Goal: Information Seeking & Learning: Learn about a topic

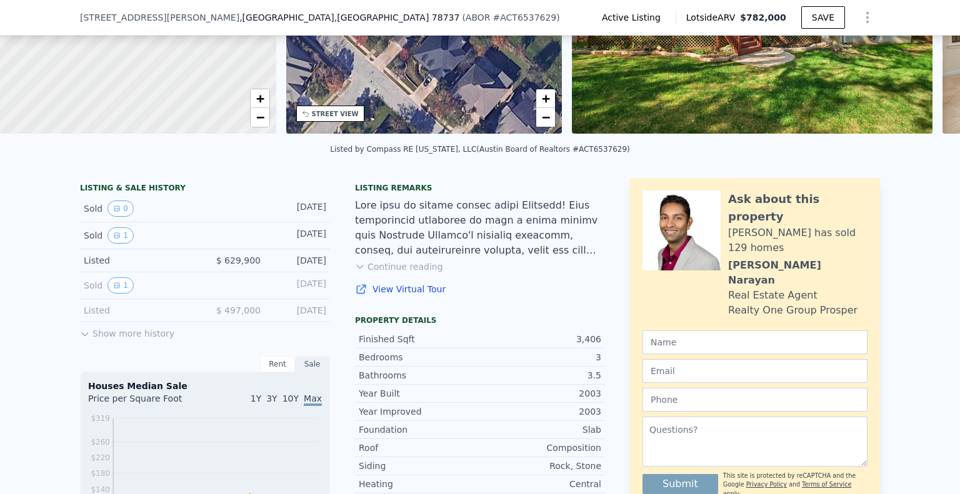
scroll to position [182, 0]
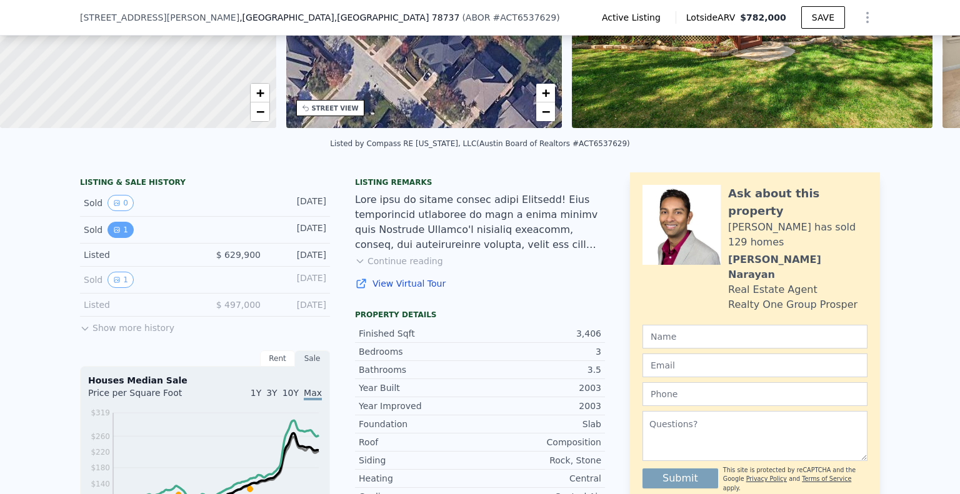
click at [107, 234] on button "1" at bounding box center [120, 230] width 26 height 16
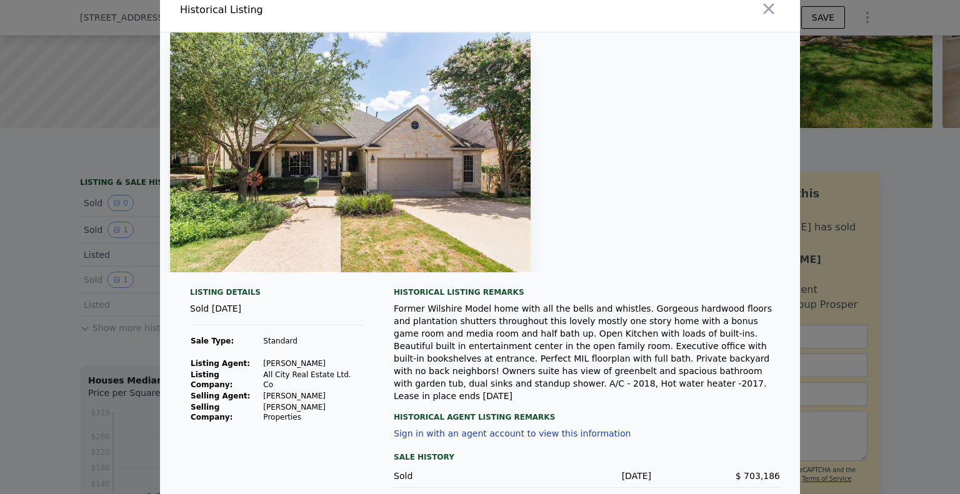
scroll to position [0, 0]
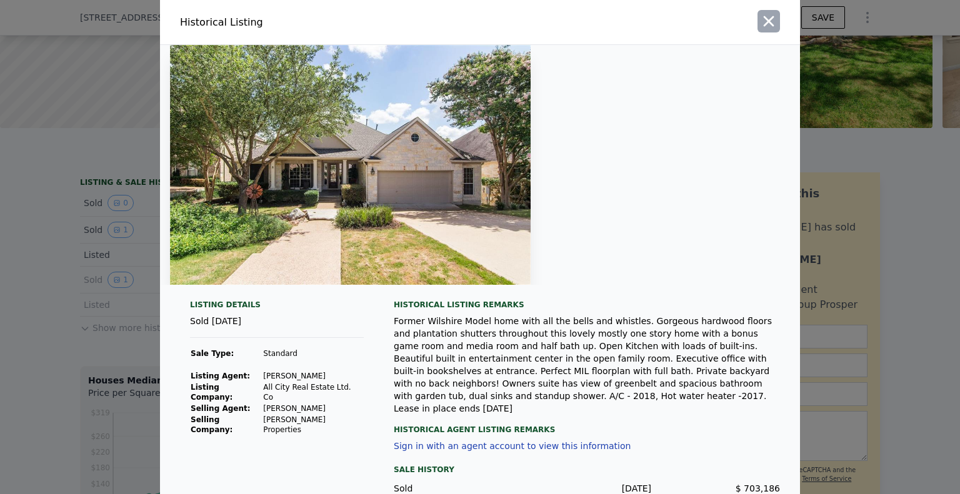
click at [760, 19] on icon "button" at bounding box center [768, 20] width 17 height 17
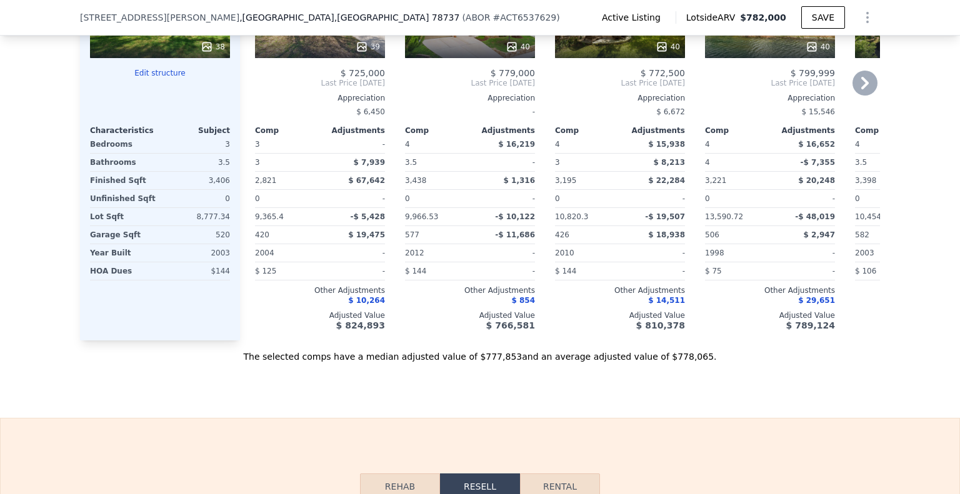
scroll to position [1245, 0]
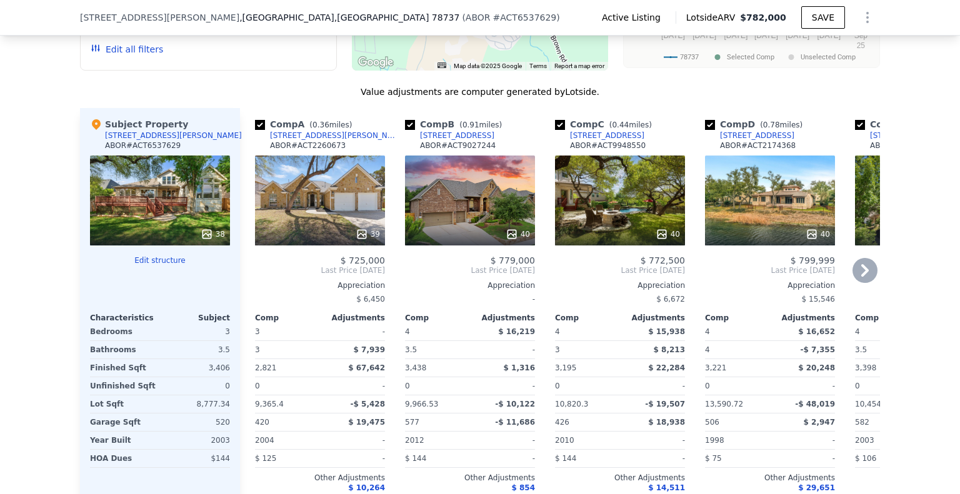
click at [329, 431] on div "$ 19,475" at bounding box center [353, 422] width 62 height 17
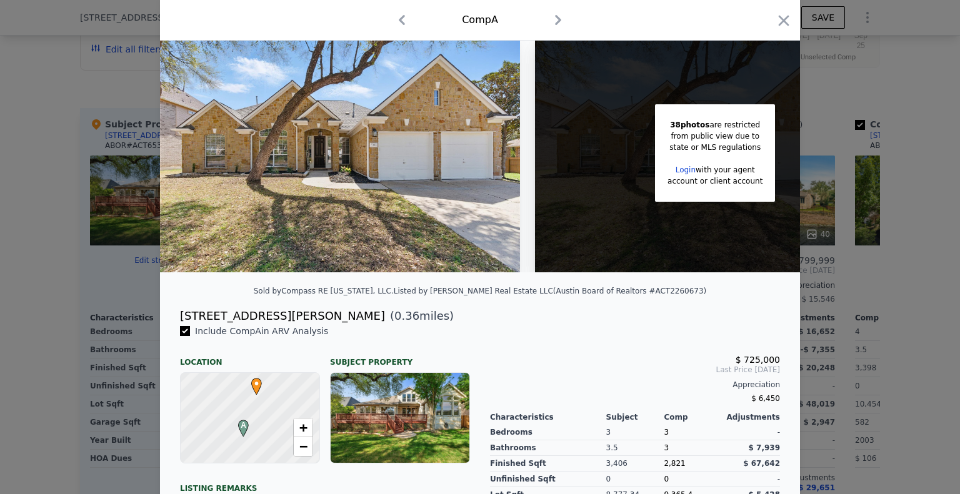
scroll to position [275, 0]
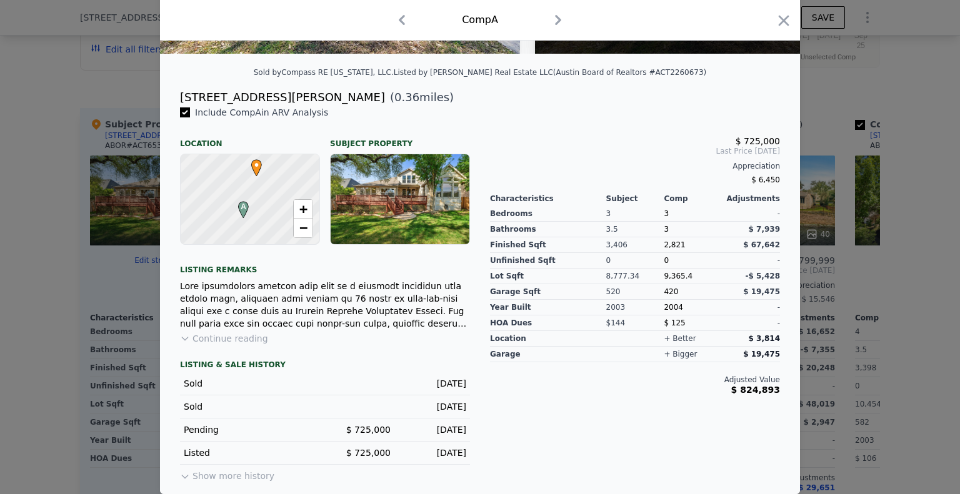
click at [65, 366] on div at bounding box center [480, 247] width 960 height 494
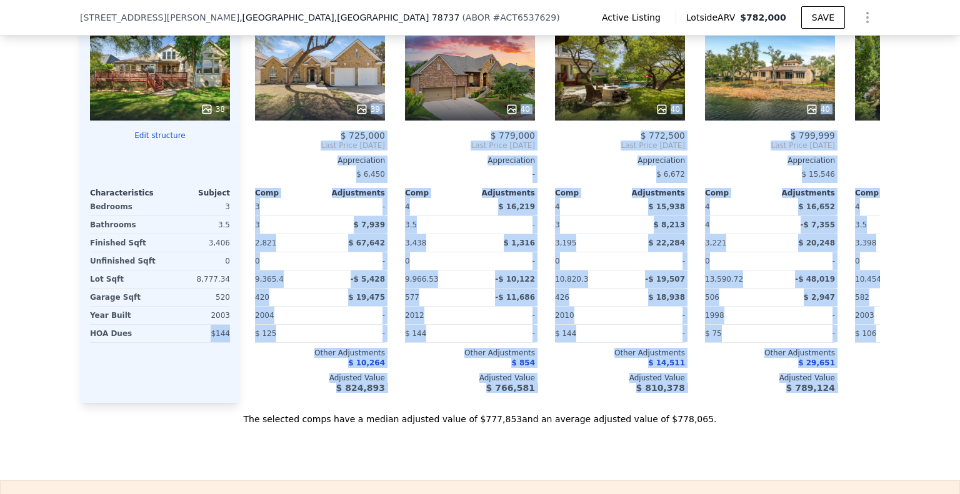
drag, startPoint x: 544, startPoint y: 398, endPoint x: 205, endPoint y: 402, distance: 338.7
click at [205, 402] on div "Subject Property 240 Bolton Dr ABOR # ACT6537629 38 Edit structure Characterist…" at bounding box center [480, 193] width 800 height 420
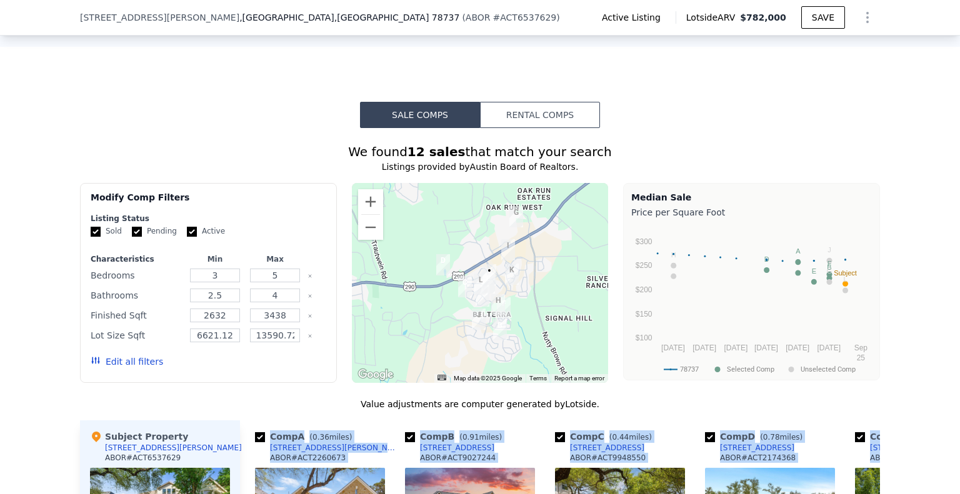
scroll to position [995, 0]
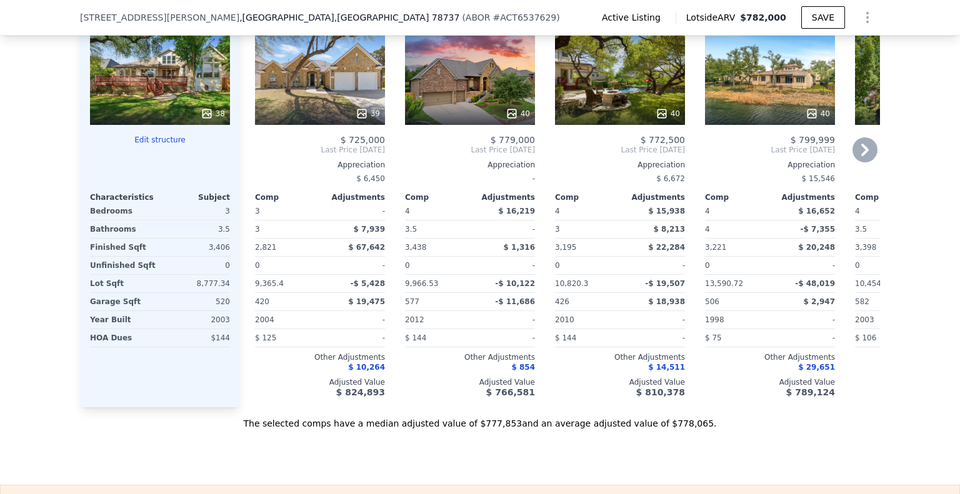
scroll to position [1307, 0]
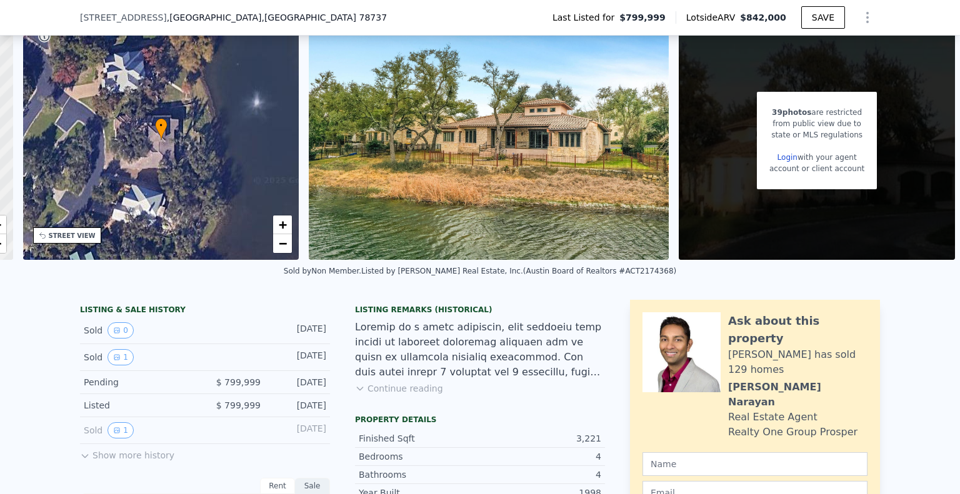
scroll to position [245, 0]
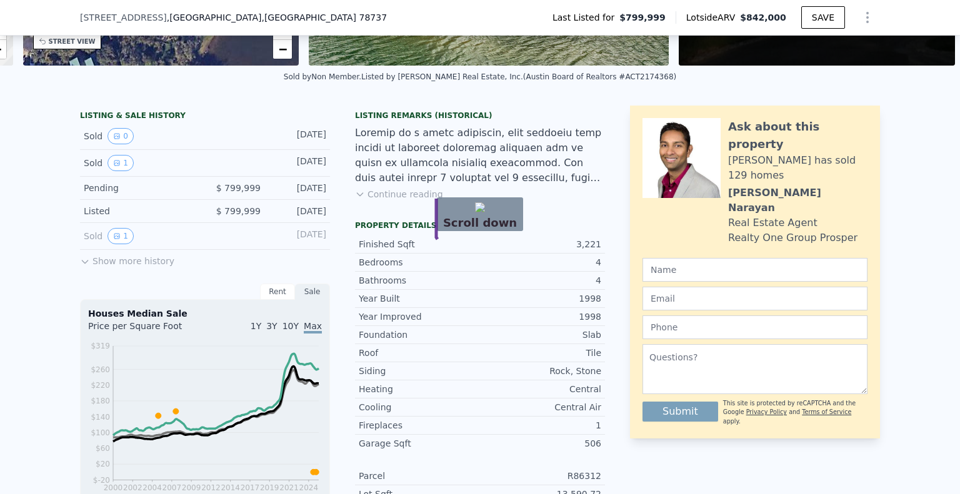
drag, startPoint x: 436, startPoint y: 192, endPoint x: 502, endPoint y: 242, distance: 83.4
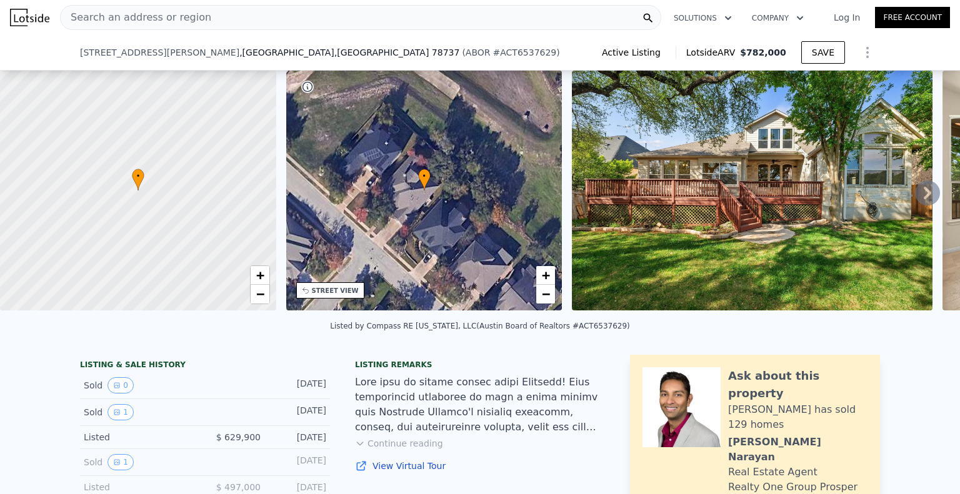
scroll to position [307, 0]
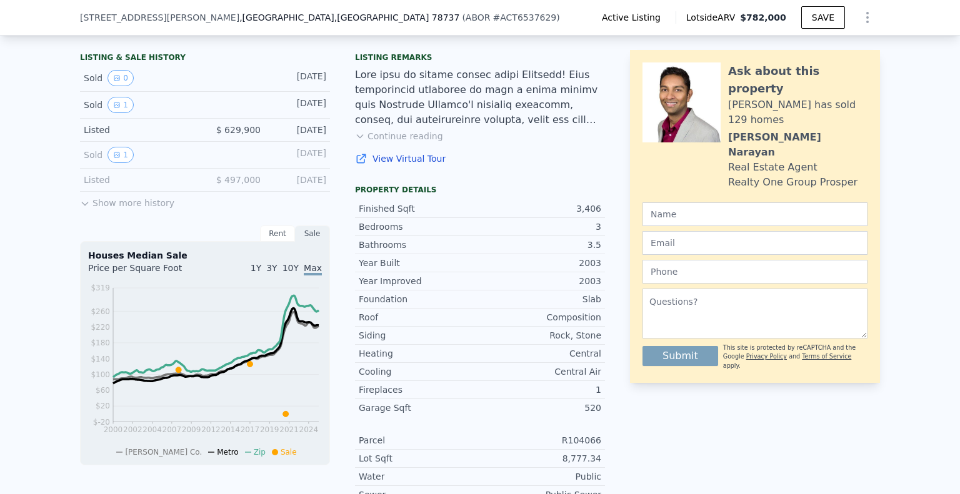
click at [403, 165] on link "View Virtual Tour" at bounding box center [480, 158] width 250 height 12
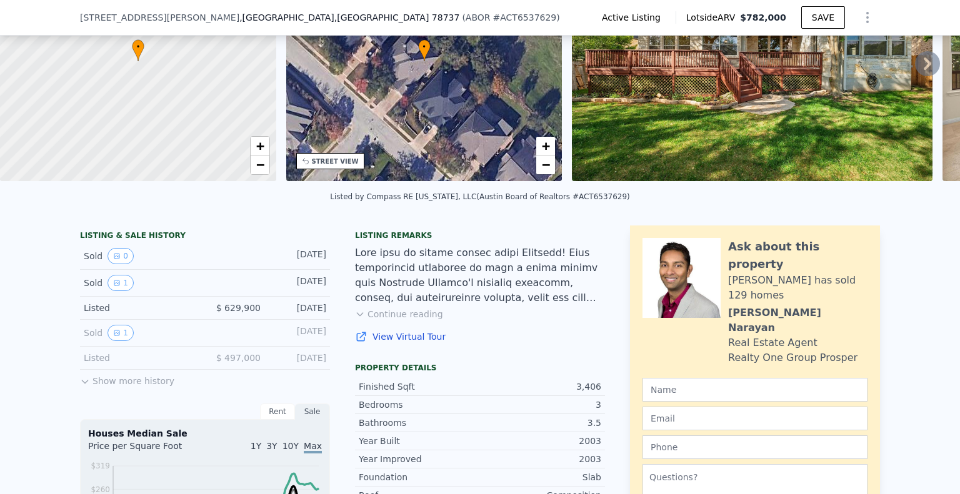
scroll to position [250, 0]
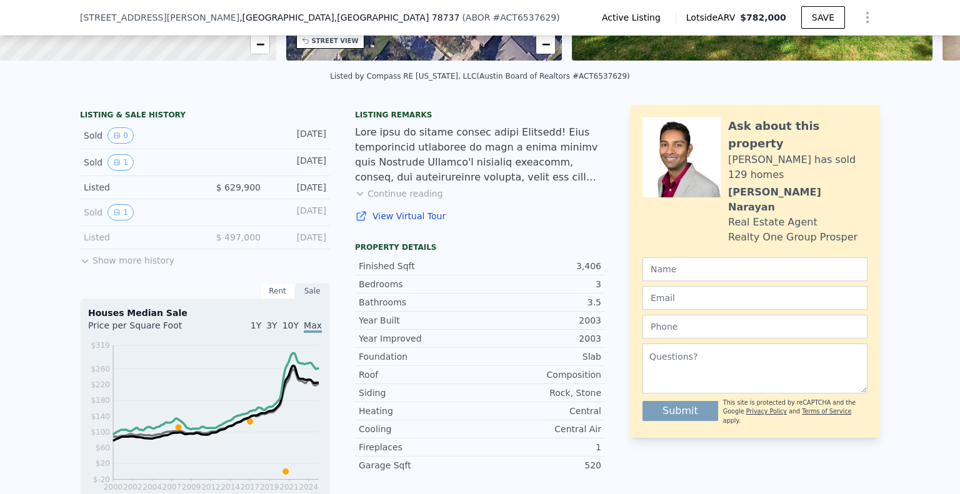
click at [135, 268] on div "LISTING & SALE HISTORY Sold 0 [DATE] Sold 1 [DATE] Listed $ 629,900 [DATE] Sold…" at bounding box center [205, 189] width 250 height 158
click at [141, 267] on button "Show more history" at bounding box center [127, 257] width 94 height 17
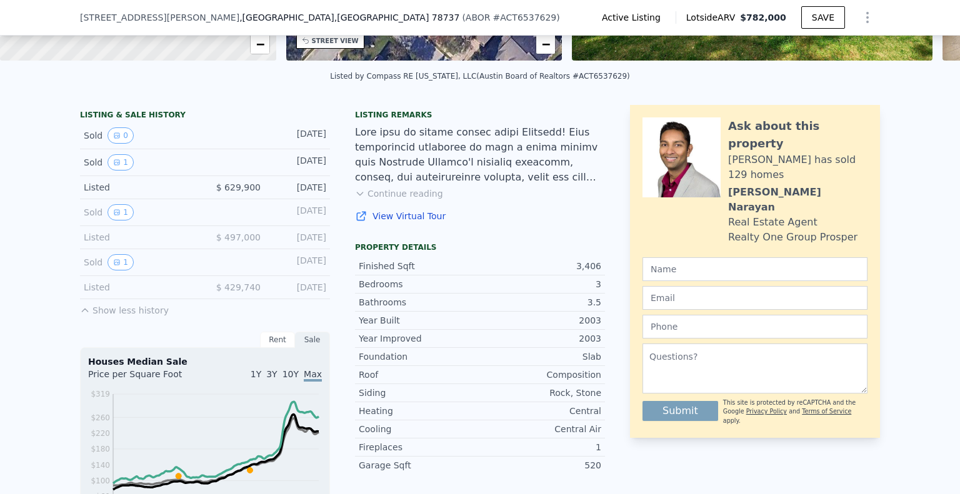
scroll to position [312, 0]
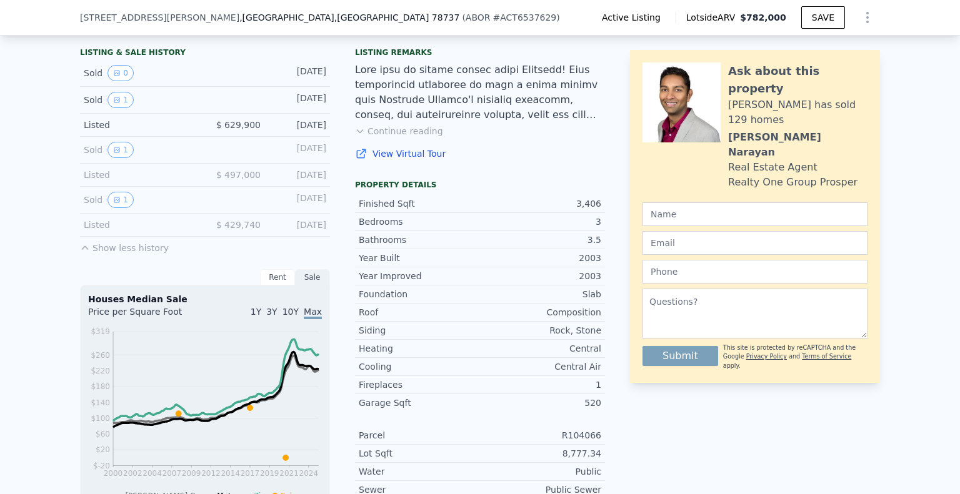
click at [400, 137] on button "Continue reading" at bounding box center [399, 131] width 88 height 12
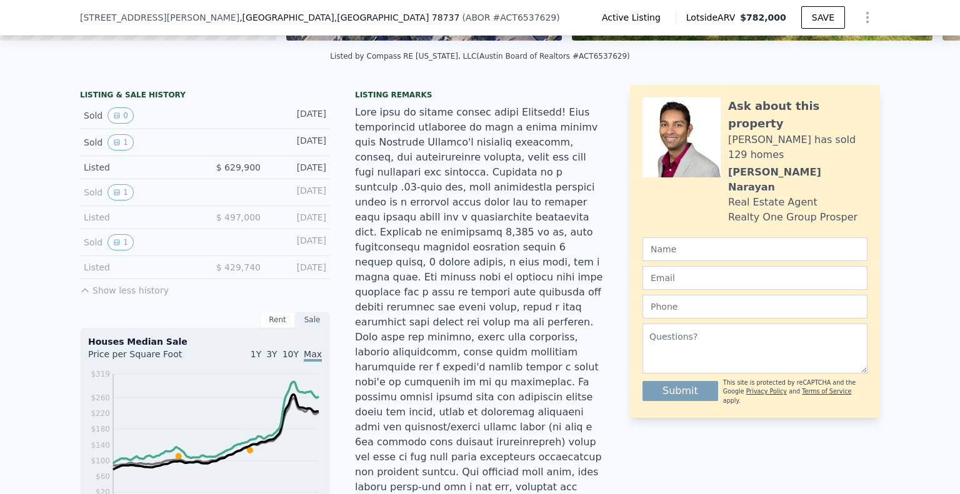
scroll to position [307, 0]
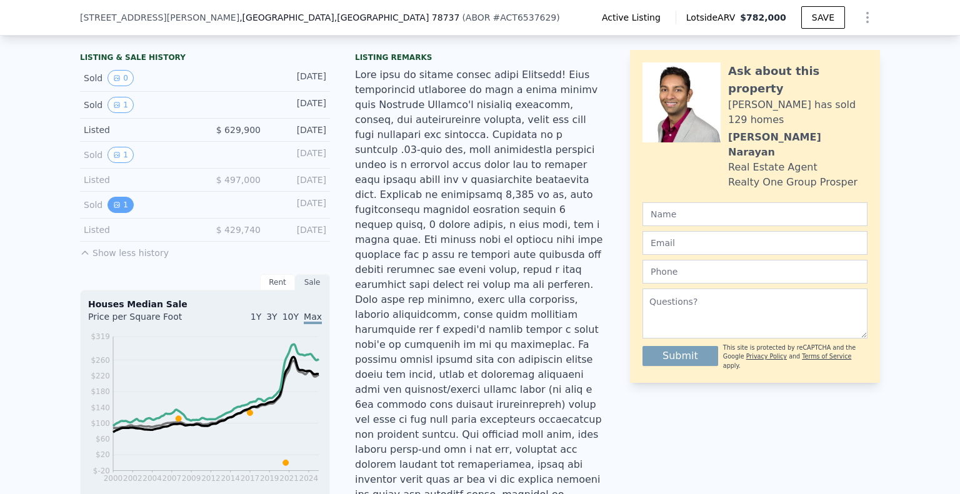
click at [114, 209] on icon "View historical data" at bounding box center [116, 204] width 7 height 7
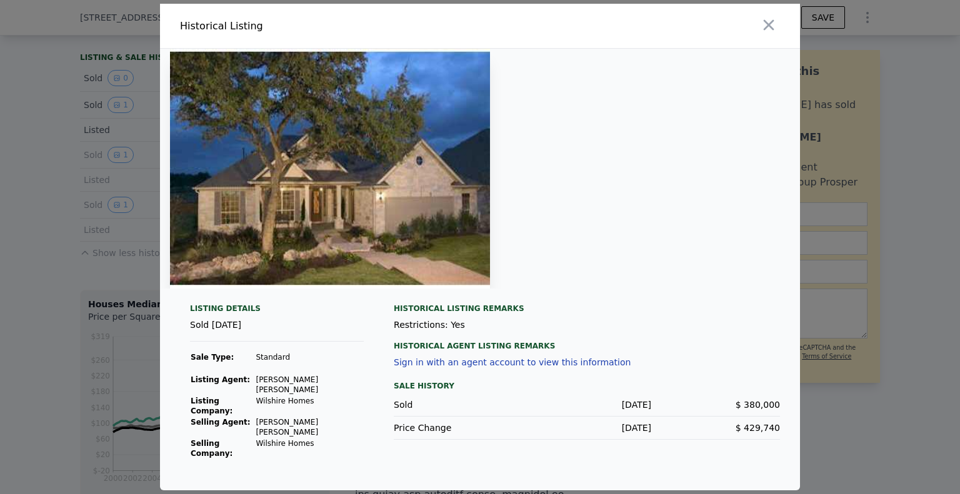
click at [92, 255] on div at bounding box center [480, 247] width 960 height 494
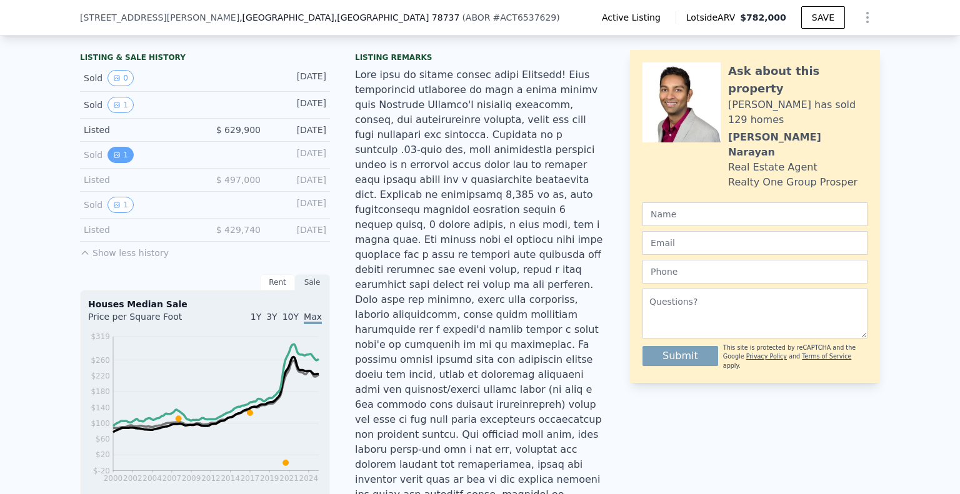
click at [120, 159] on button "1" at bounding box center [120, 155] width 26 height 16
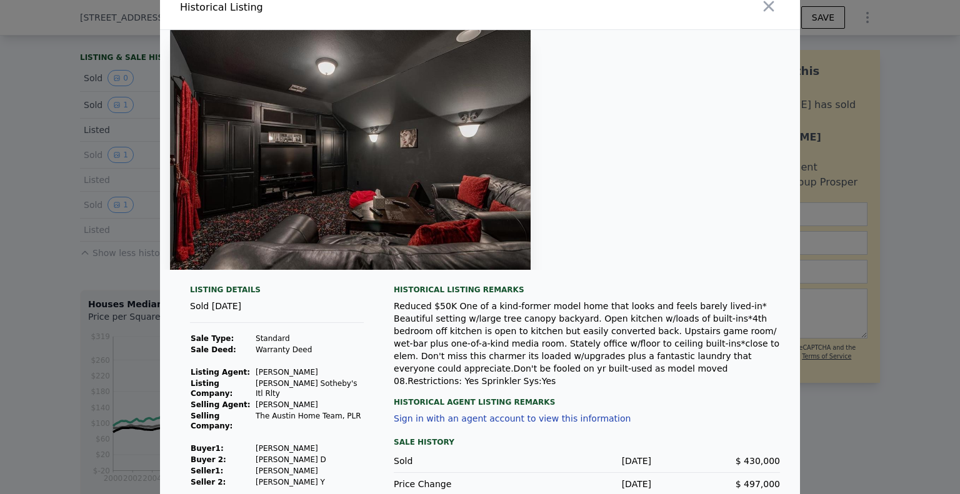
scroll to position [22, 0]
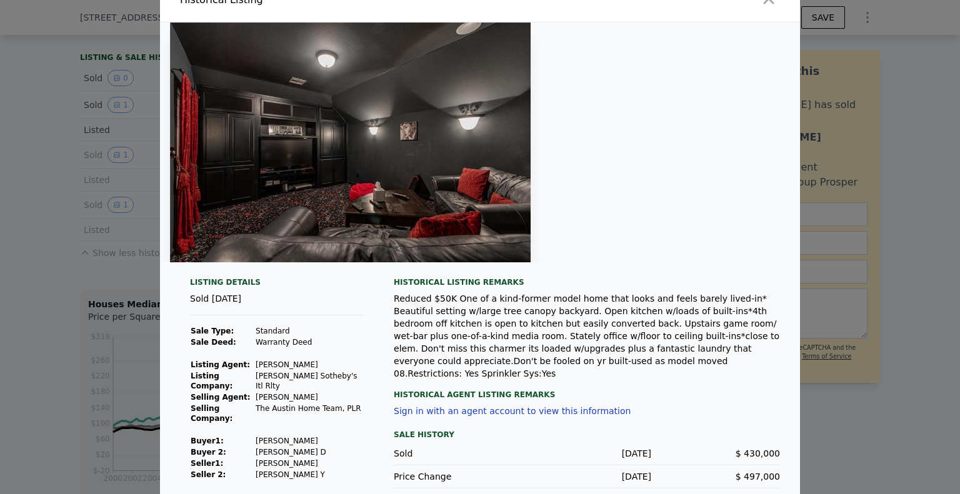
click at [509, 99] on img at bounding box center [350, 142] width 361 height 240
click at [497, 108] on img at bounding box center [350, 142] width 361 height 240
click at [25, 192] on div at bounding box center [480, 247] width 960 height 494
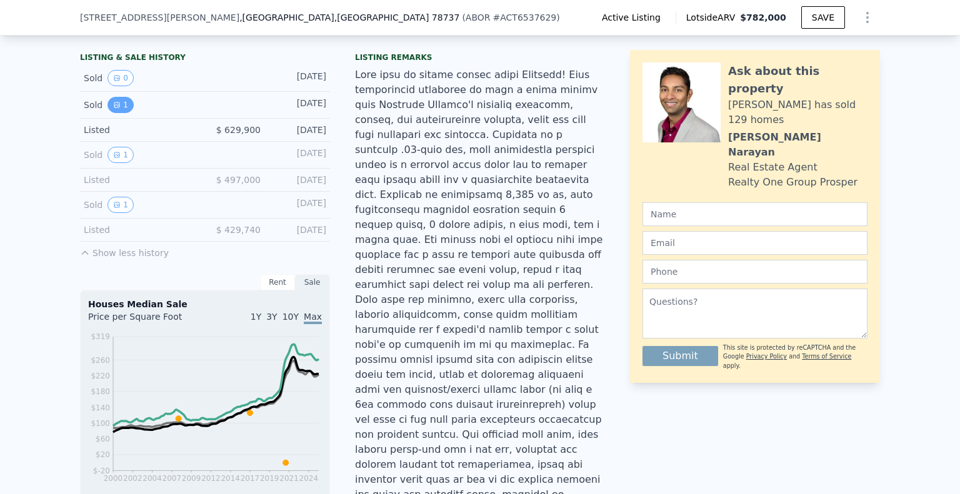
click at [118, 113] on button "1" at bounding box center [120, 105] width 26 height 16
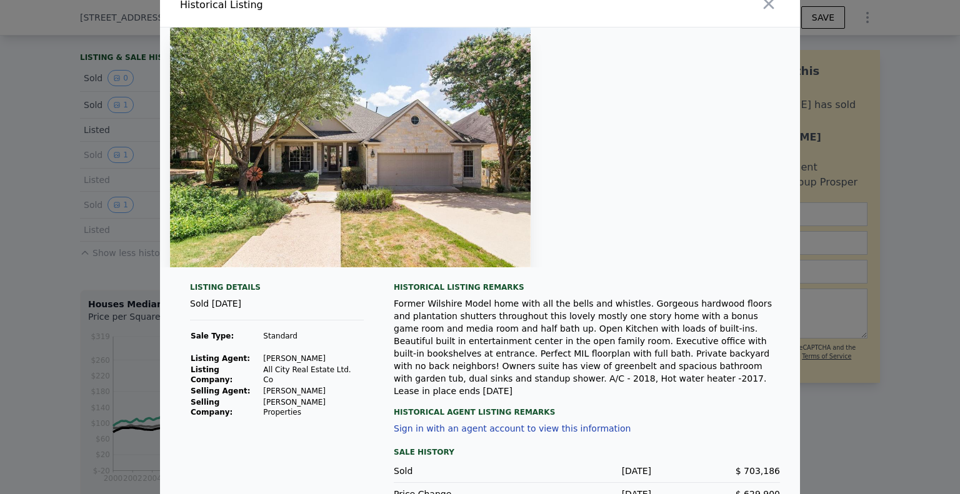
scroll to position [35, 0]
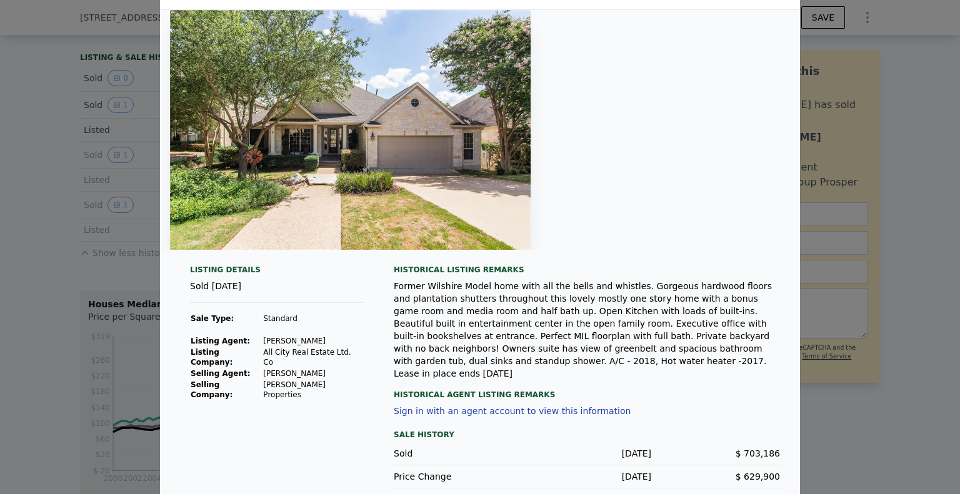
click at [150, 274] on div at bounding box center [480, 247] width 960 height 494
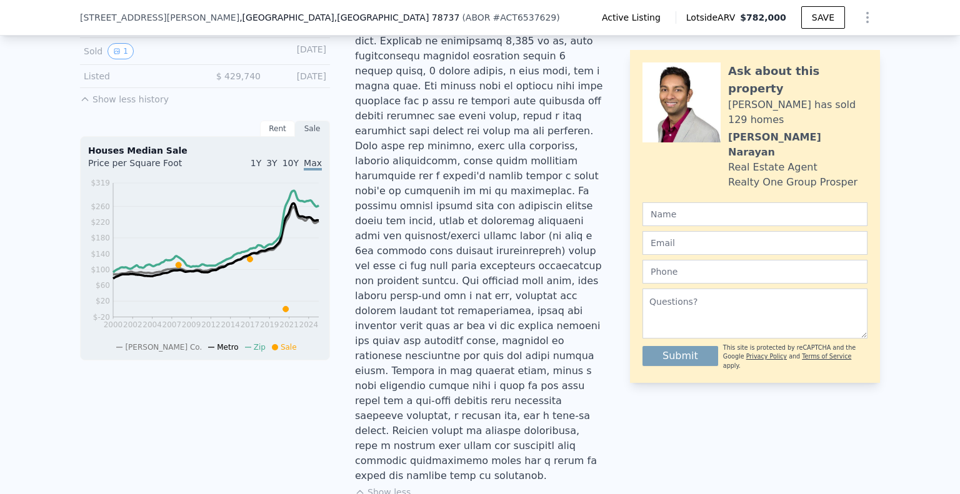
scroll to position [557, 0]
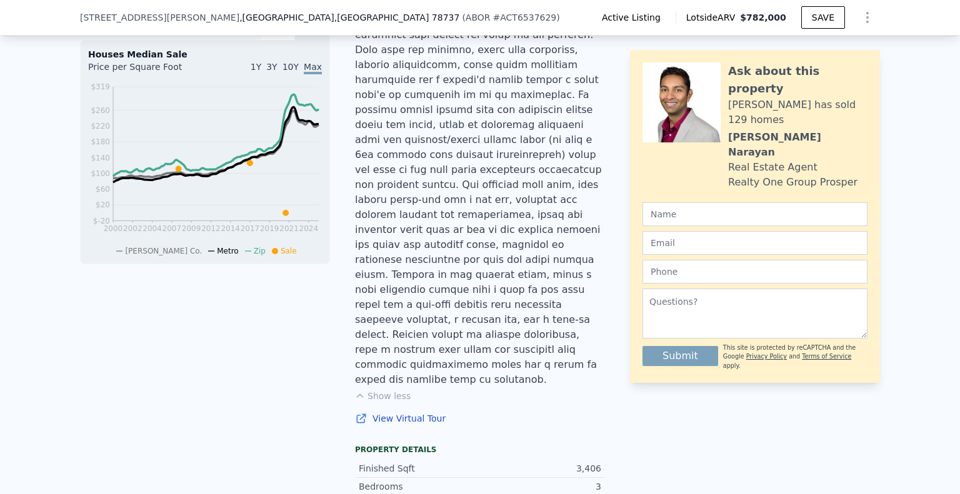
click at [501, 232] on div at bounding box center [480, 103] width 250 height 570
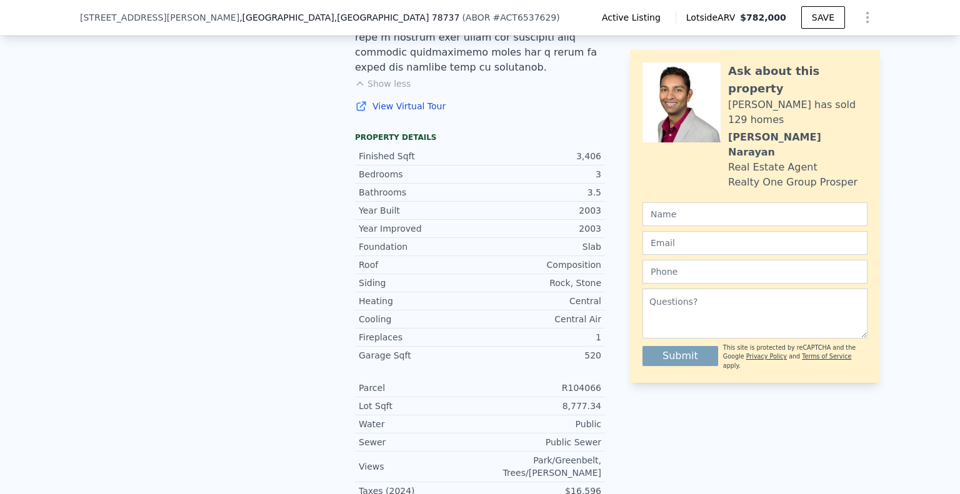
scroll to position [807, 0]
